Goal: Task Accomplishment & Management: Manage account settings

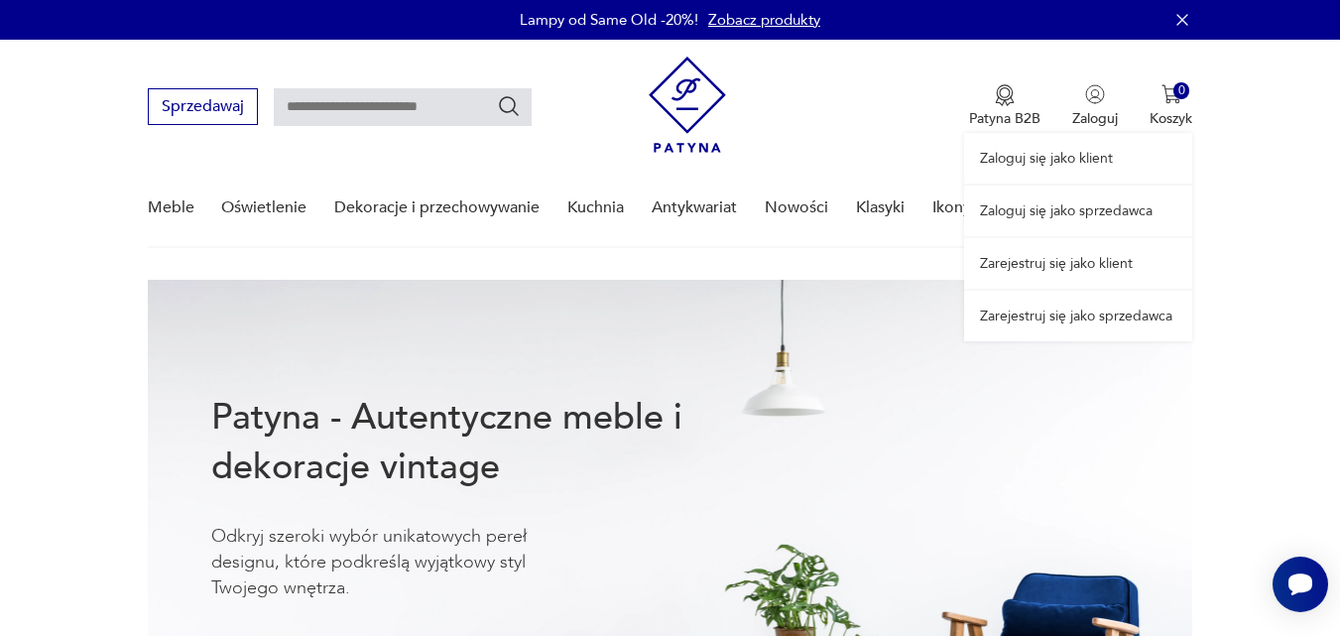
click at [1066, 209] on link "Zaloguj się jako sprzedawca" at bounding box center [1078, 210] width 228 height 51
